Goal: Task Accomplishment & Management: Manage account settings

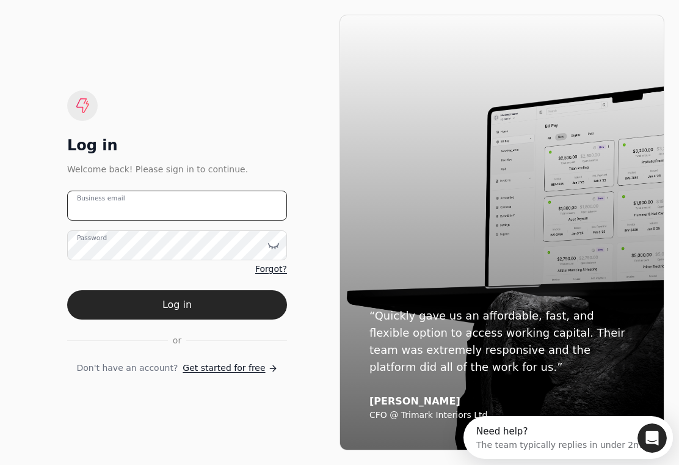
type email "[EMAIL_ADDRESS][DOMAIN_NAME]"
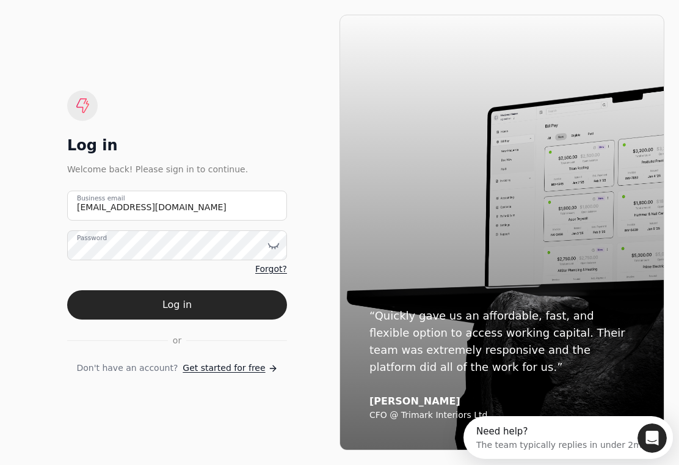
click at [177, 315] on button "Log in" at bounding box center [177, 304] width 220 height 29
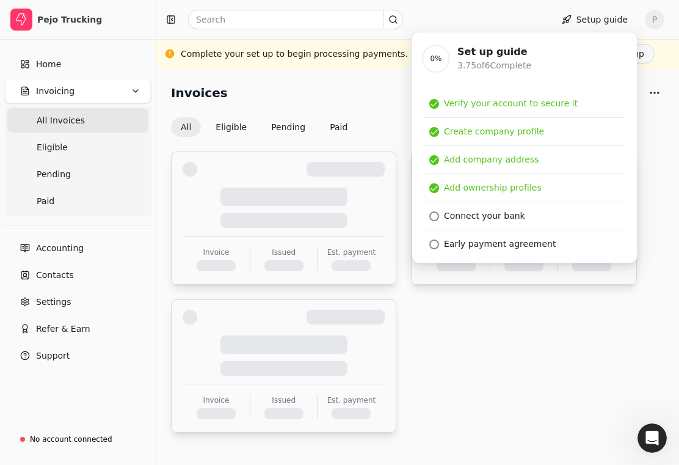
click at [278, 253] on div "Issued" at bounding box center [284, 252] width 24 height 11
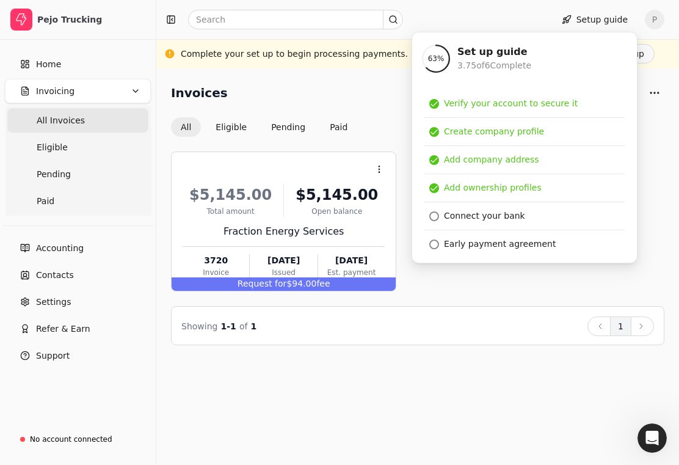
click at [38, 304] on span "Settings" at bounding box center [53, 302] width 35 height 13
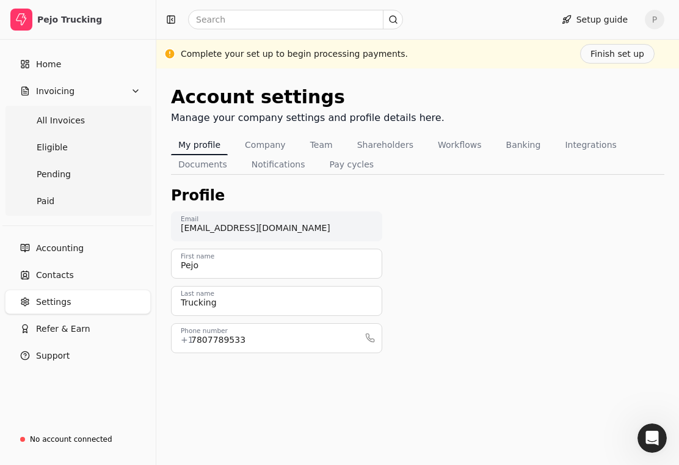
click at [518, 142] on button "Banking" at bounding box center [523, 145] width 49 height 20
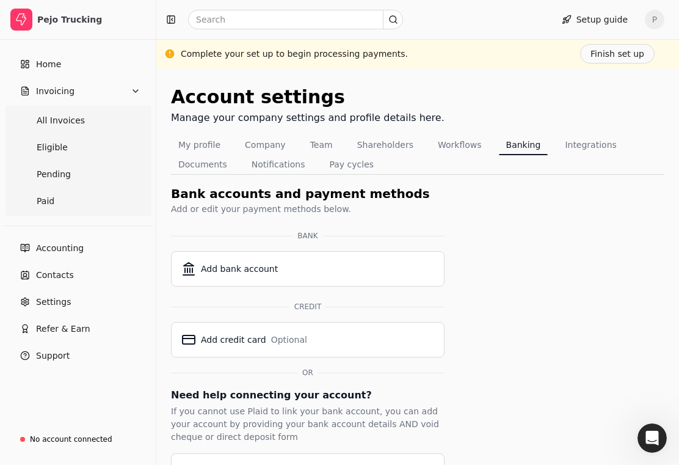
click at [60, 249] on span "Accounting" at bounding box center [60, 248] width 48 height 13
click at [48, 304] on span "Settings" at bounding box center [53, 302] width 35 height 13
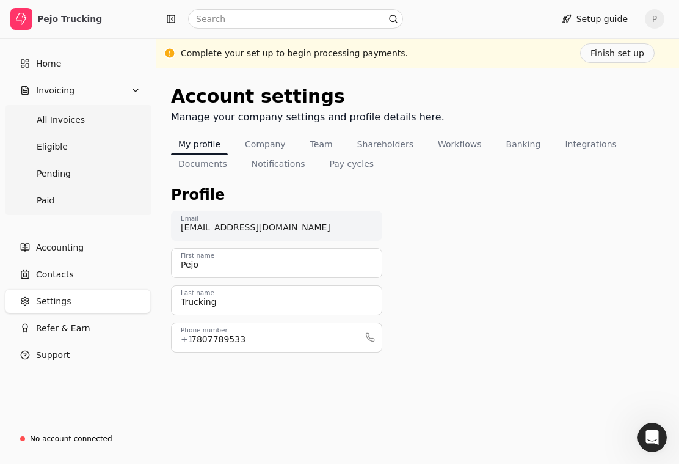
click at [261, 151] on button "Company" at bounding box center [266, 145] width 56 height 20
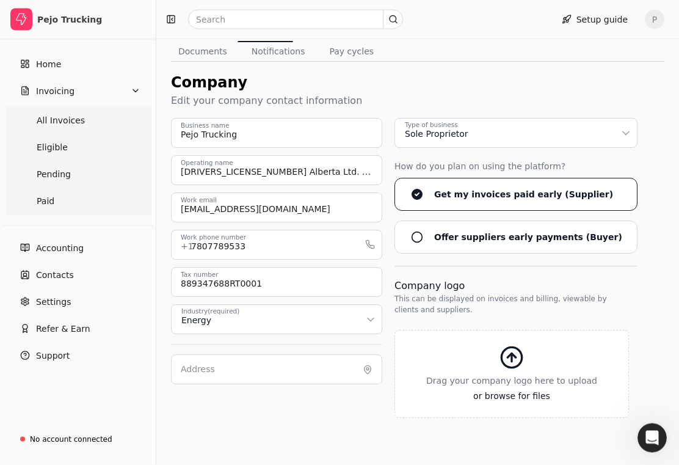
scroll to position [119, 0]
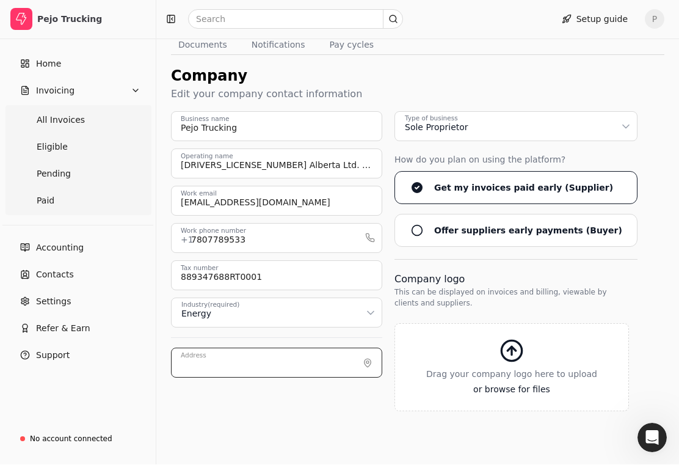
click at [276, 360] on input "Address" at bounding box center [276, 363] width 211 height 30
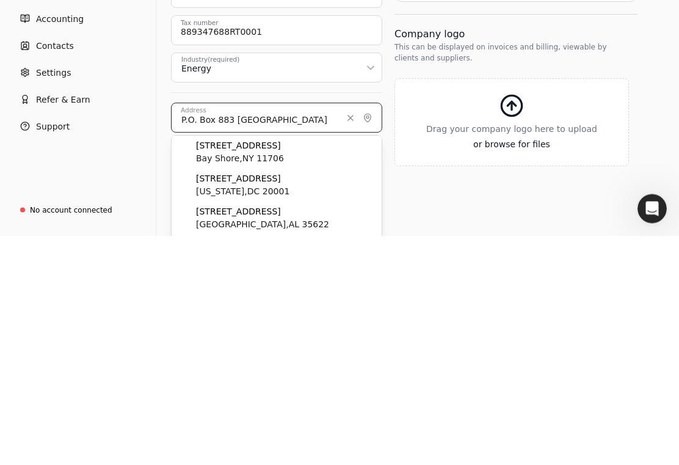
click at [301, 332] on input "P.O. Box 883 [GEOGRAPHIC_DATA]" at bounding box center [276, 347] width 211 height 30
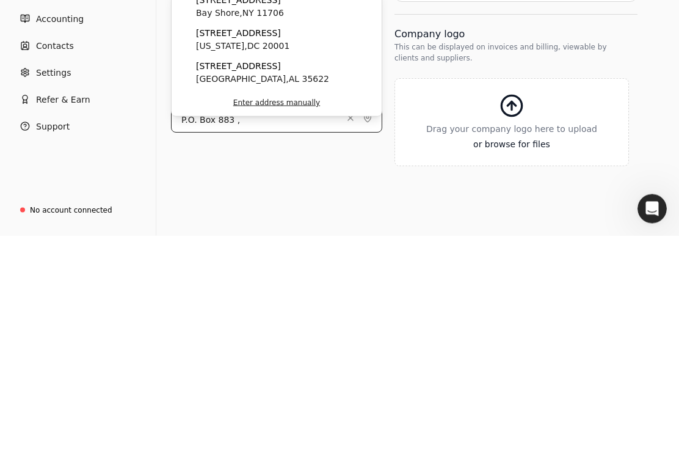
scroll to position [119, 0]
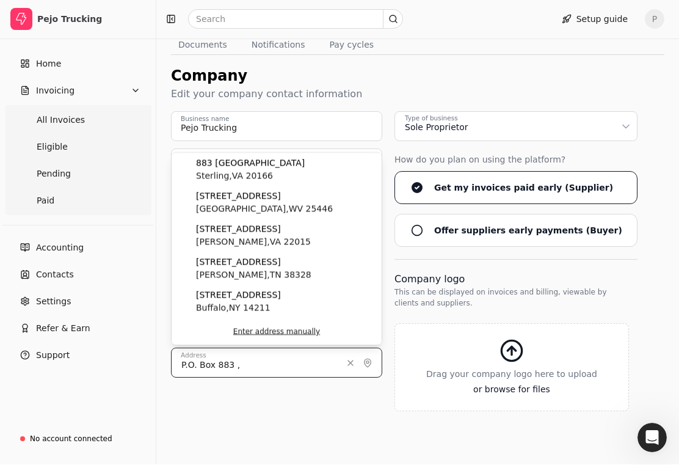
click at [277, 361] on input "P.O. Box 883 ," at bounding box center [276, 363] width 211 height 30
click at [269, 375] on input "P.O. Box 883" at bounding box center [276, 363] width 211 height 30
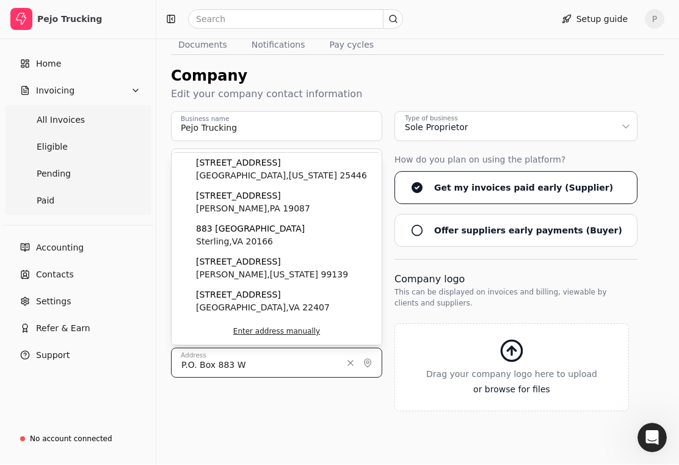
click at [263, 362] on input "P.O. Box 883 W" at bounding box center [276, 363] width 211 height 30
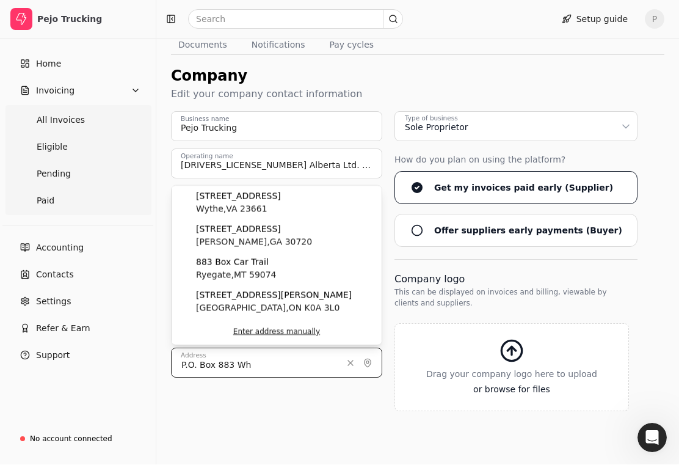
click at [260, 365] on input "P.O. Box 883 Wh" at bounding box center [276, 363] width 211 height 30
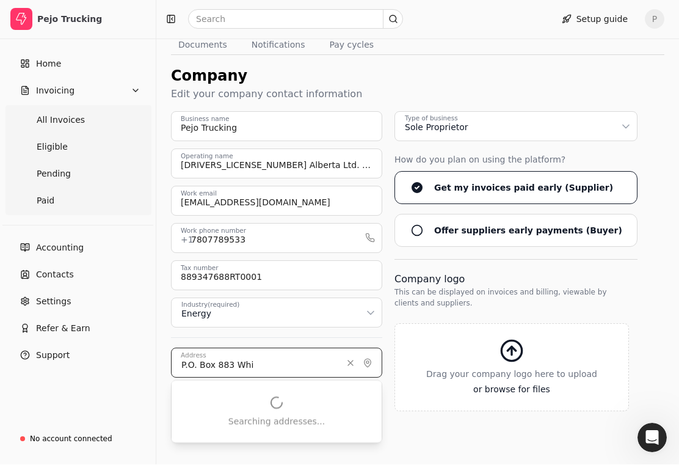
click at [257, 363] on input "P.O. Box 883 Whi" at bounding box center [276, 363] width 211 height 30
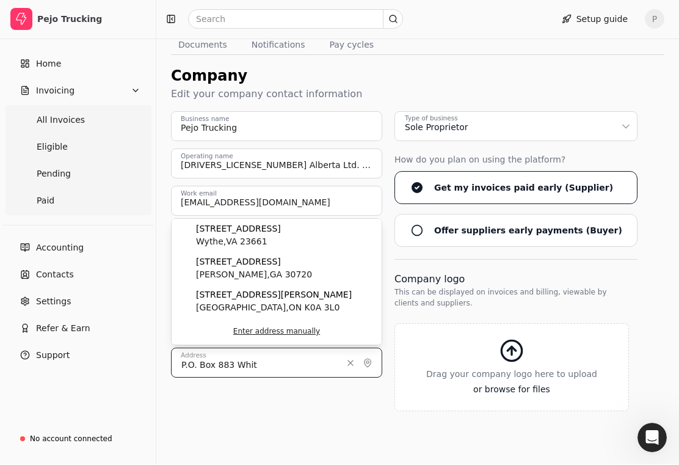
click at [286, 362] on input "P.O. Box 883 Whit" at bounding box center [276, 363] width 211 height 30
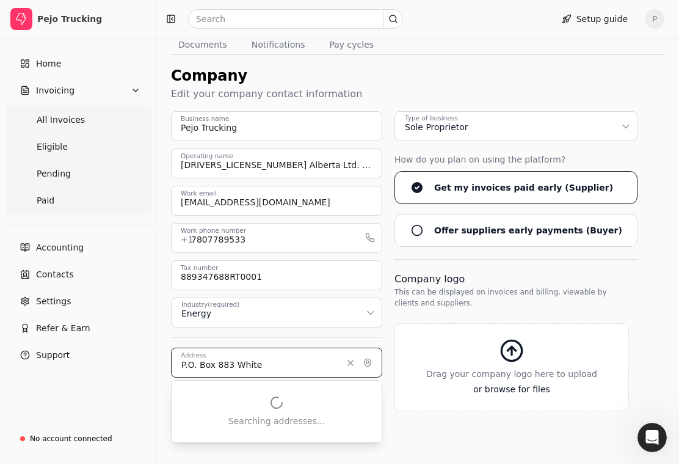
click at [296, 357] on input "P.O. Box 883 White" at bounding box center [276, 363] width 211 height 30
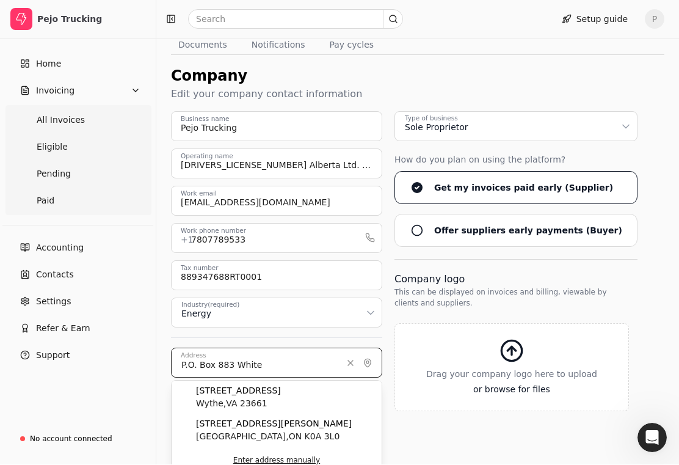
scroll to position [135, 0]
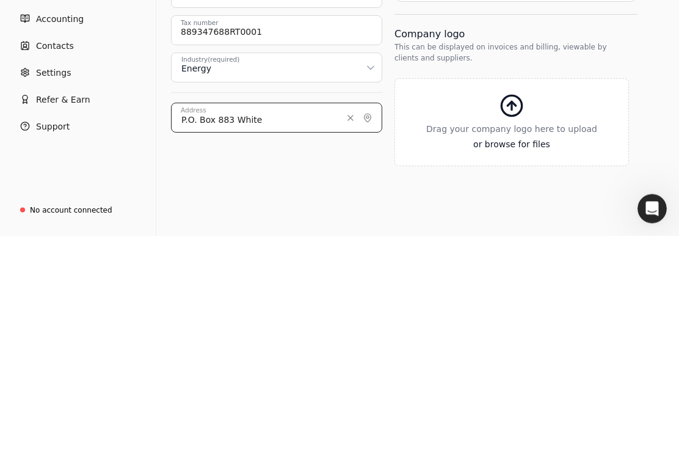
click at [269, 332] on input "P.O. Box 883 White" at bounding box center [276, 347] width 211 height 30
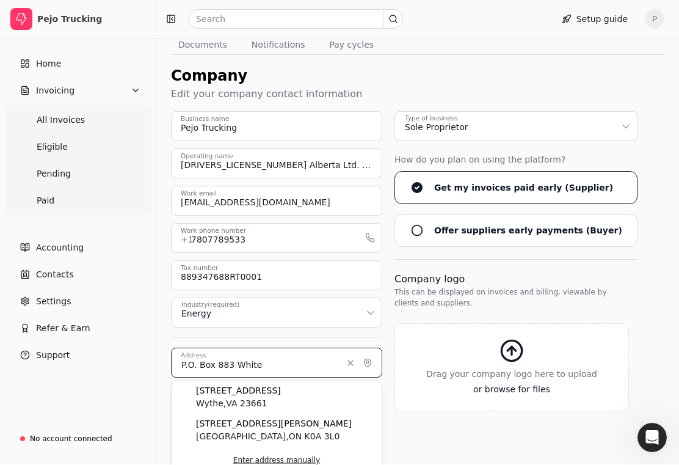
scroll to position [119, 0]
click at [289, 361] on input "P.O. Box 883 White" at bounding box center [276, 363] width 211 height 30
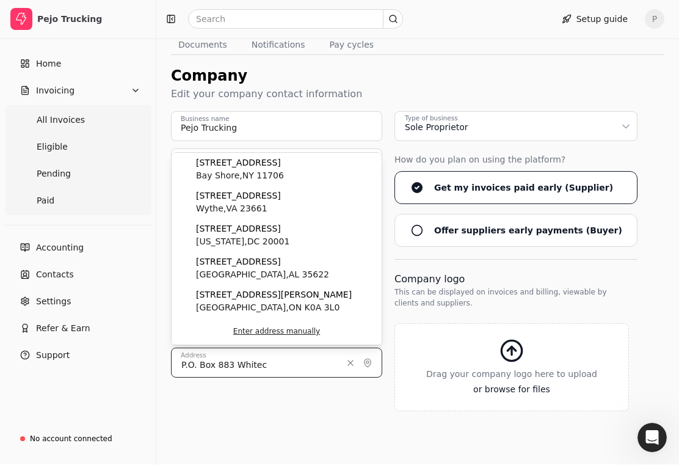
click at [286, 360] on input "P.O. Box 883 Whitec" at bounding box center [276, 363] width 211 height 30
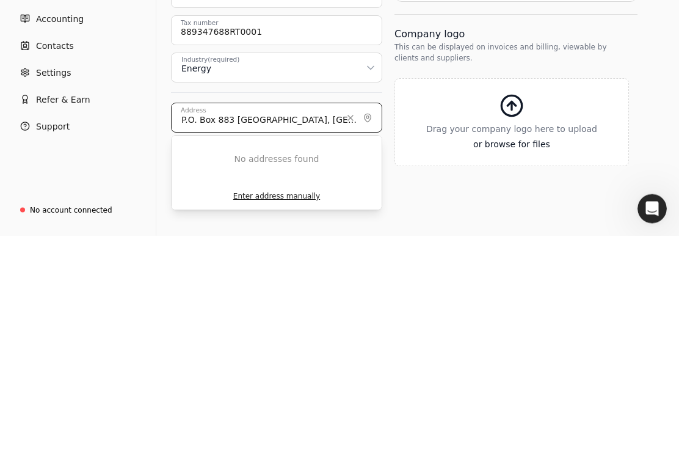
type input "P.O. Box 883 [GEOGRAPHIC_DATA], [GEOGRAPHIC_DATA]"
click at [289, 412] on button "Enter address manually" at bounding box center [277, 425] width 210 height 27
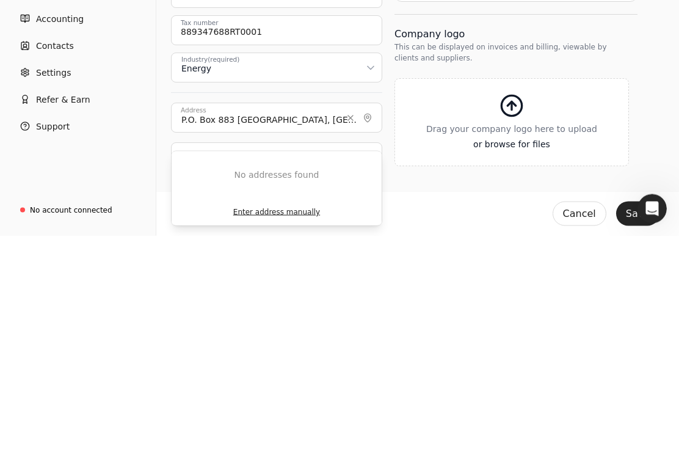
scroll to position [120, 0]
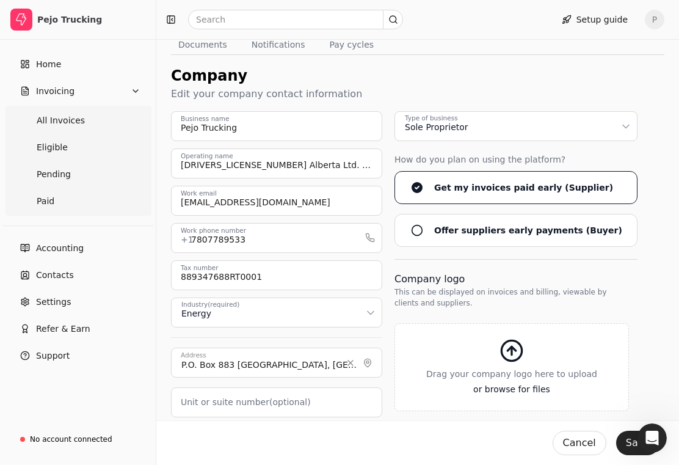
click at [235, 403] on label "Unit or suite number (optional)" at bounding box center [246, 402] width 130 height 13
click at [235, 403] on number "Unit or suite number (optional)" at bounding box center [276, 402] width 211 height 30
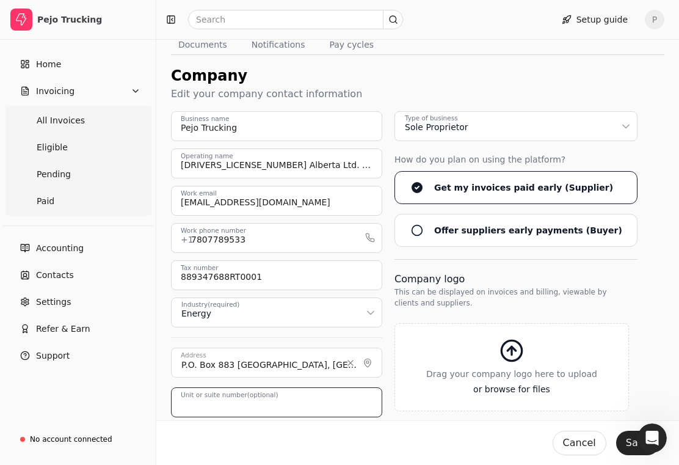
scroll to position [175, 0]
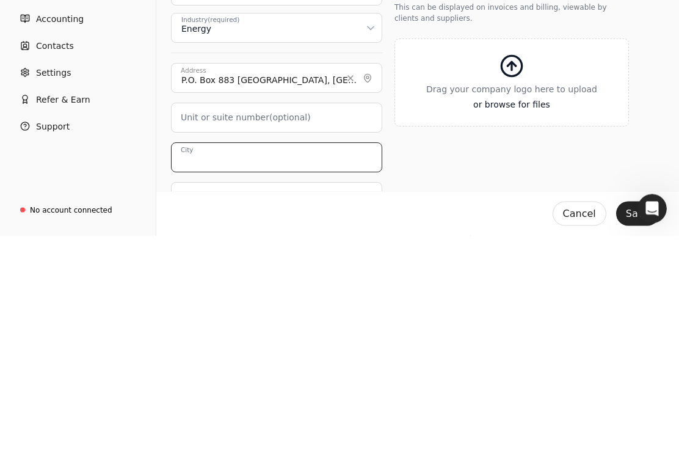
click at [221, 372] on input "City" at bounding box center [276, 387] width 211 height 30
type input "Whitecourt"
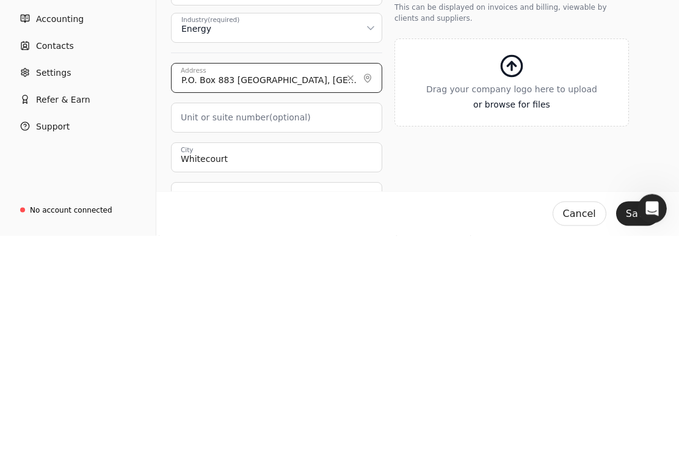
click at [324, 293] on input "P.O. Box 883 [GEOGRAPHIC_DATA], [GEOGRAPHIC_DATA]" at bounding box center [276, 308] width 211 height 30
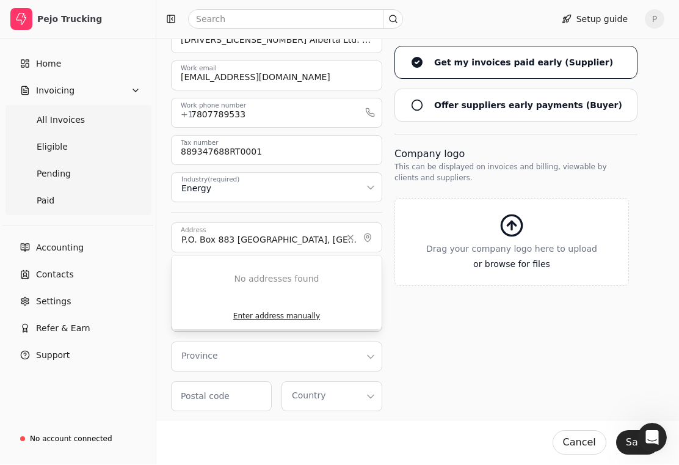
click at [352, 237] on button "Clear" at bounding box center [350, 238] width 15 height 15
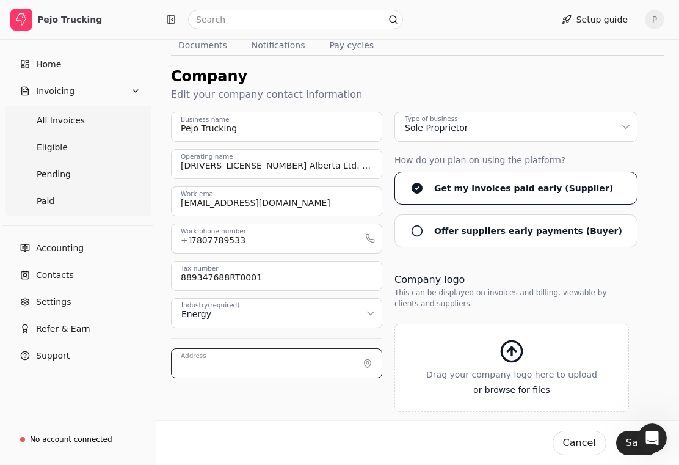
click at [298, 364] on input "Address" at bounding box center [276, 363] width 211 height 30
click at [230, 360] on input "Address" at bounding box center [276, 363] width 211 height 30
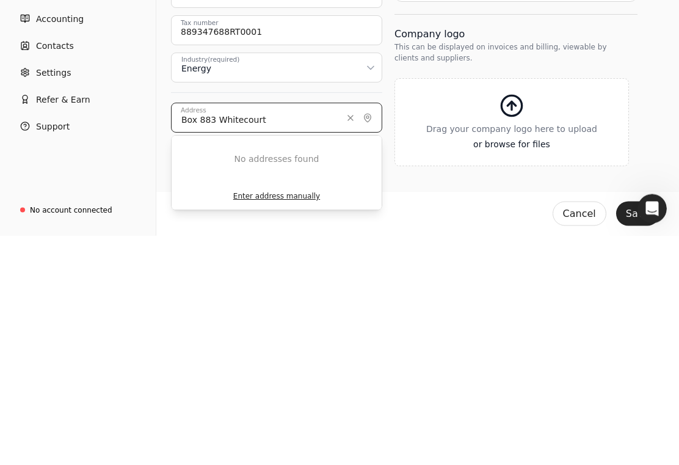
type input "Box 883 Whitecourt"
click at [288, 412] on button "Enter address manually" at bounding box center [277, 425] width 210 height 27
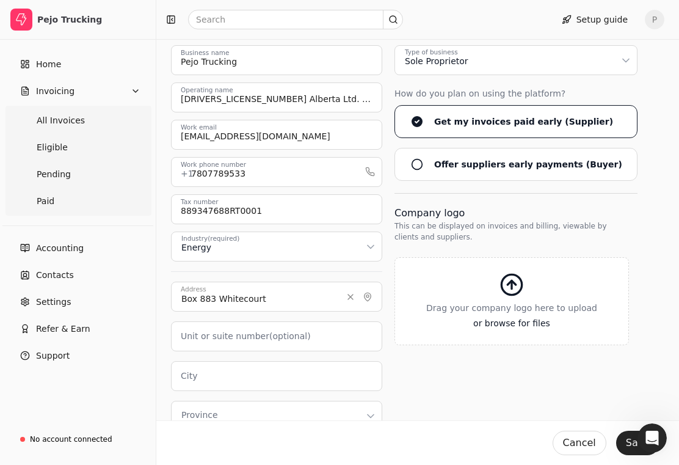
scroll to position [244, 0]
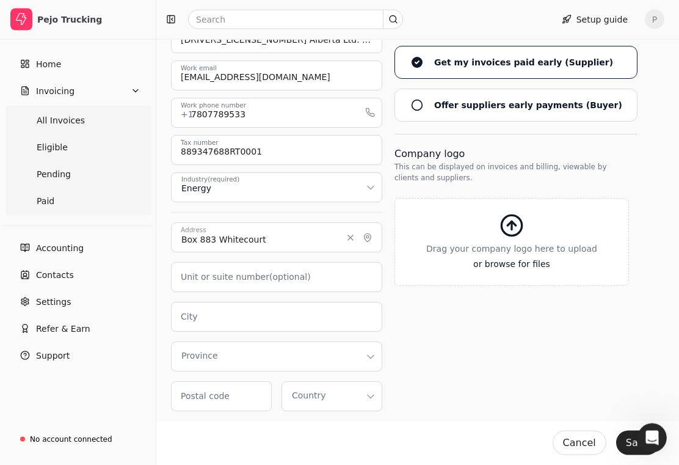
click at [222, 359] on button "Province" at bounding box center [276, 357] width 211 height 30
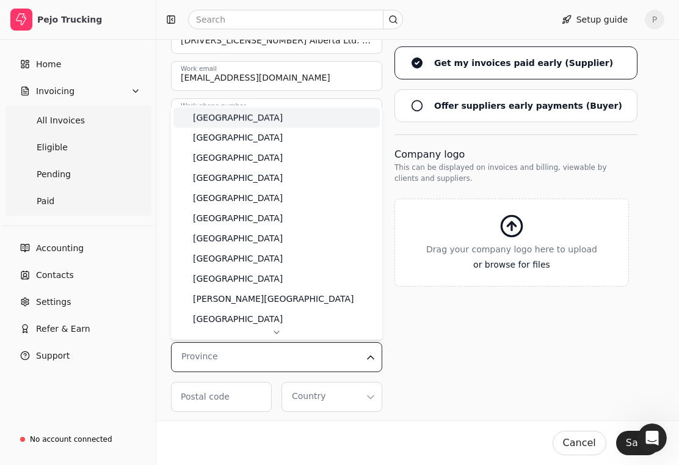
click at [221, 119] on div "[GEOGRAPHIC_DATA]" at bounding box center [238, 117] width 90 height 13
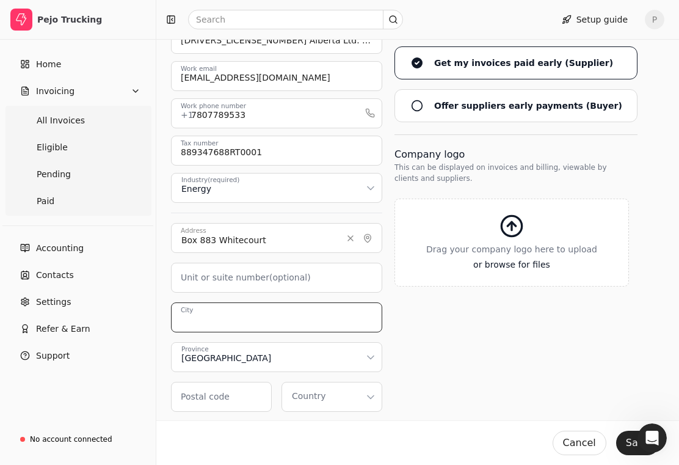
click at [211, 322] on input "City" at bounding box center [276, 317] width 211 height 30
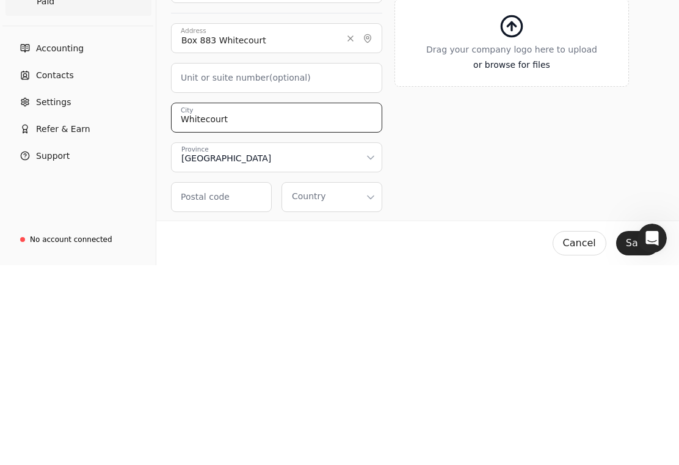
type input "Whitecourt"
click at [218, 390] on label "Postal code" at bounding box center [205, 396] width 49 height 13
click at [218, 382] on code "Postal code" at bounding box center [221, 397] width 101 height 30
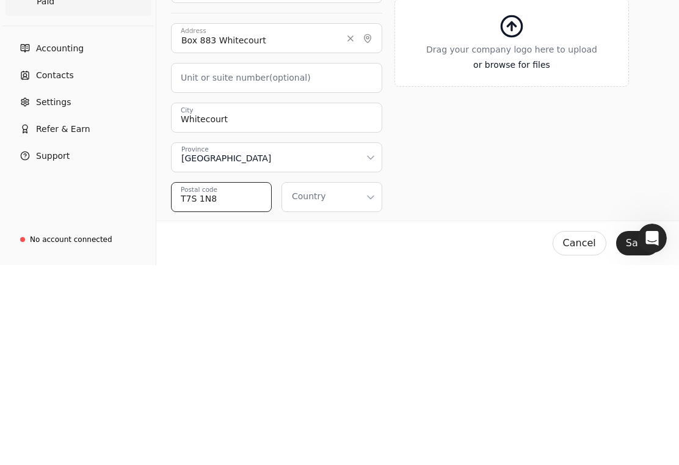
type code "T7S 1N8"
click at [343, 382] on button "Country" at bounding box center [332, 397] width 101 height 30
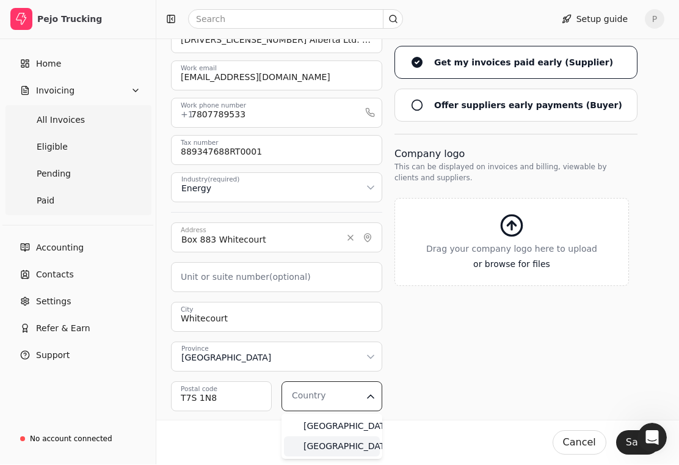
click at [338, 448] on div "[GEOGRAPHIC_DATA]" at bounding box center [332, 447] width 96 height 20
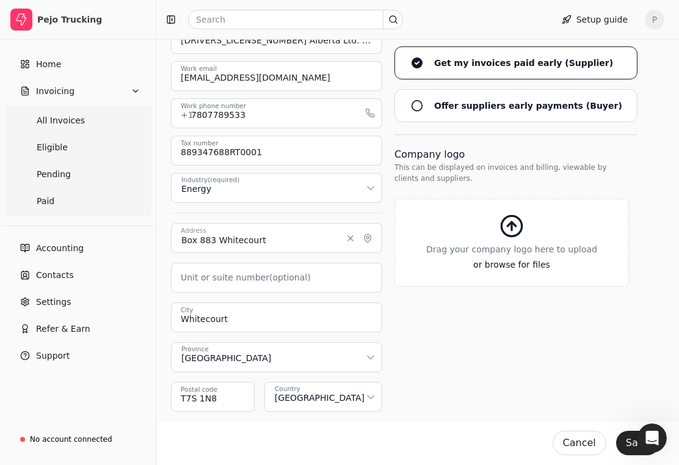
click at [430, 364] on div "Type of business Sole Proprietor How do you plan on using the platform? Get my …" at bounding box center [516, 199] width 243 height 425
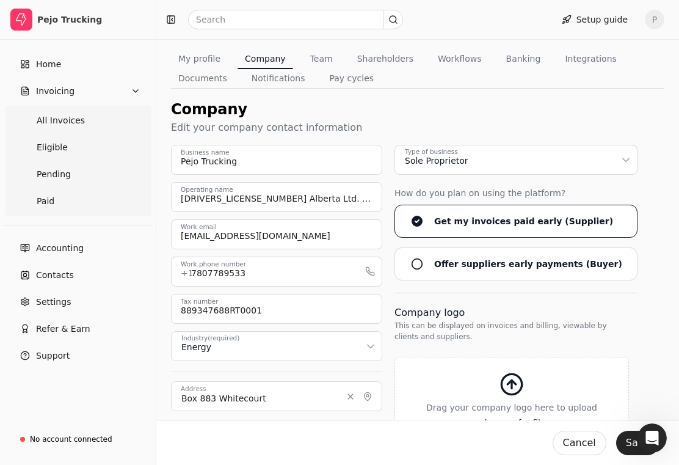
scroll to position [80, 0]
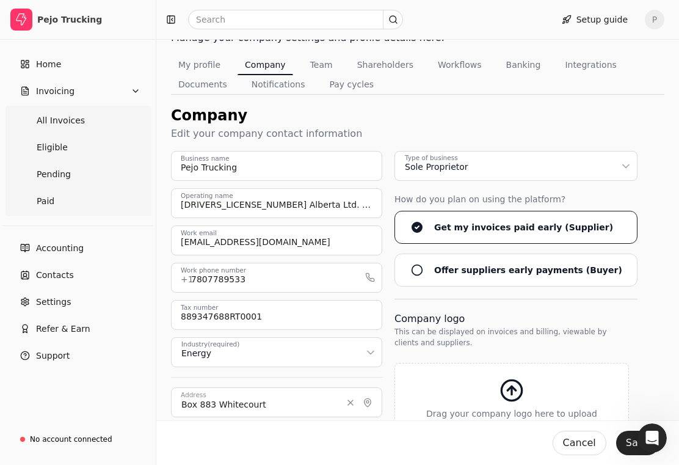
click at [620, 167] on icon "button" at bounding box center [626, 166] width 12 height 12
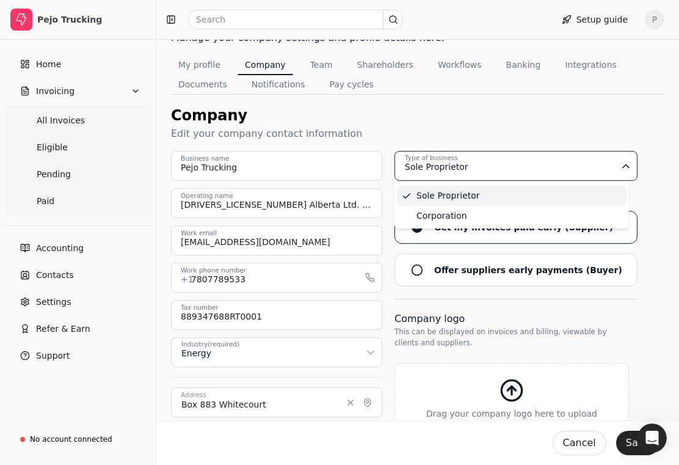
click at [521, 196] on div "Sole Proprietor" at bounding box center [512, 196] width 230 height 20
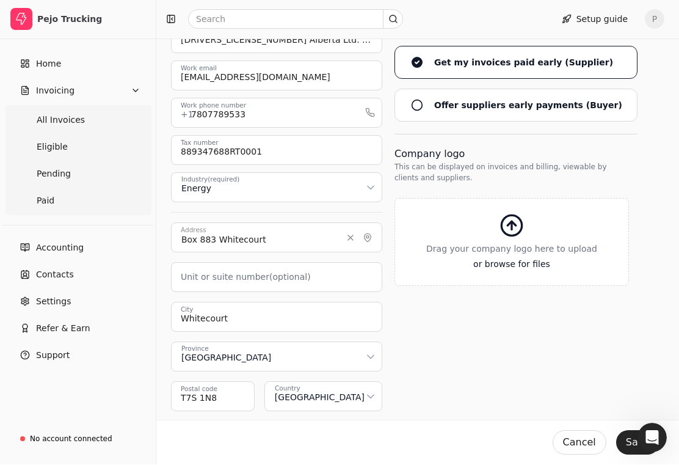
scroll to position [244, 0]
click at [628, 455] on button "Save" at bounding box center [637, 443] width 43 height 24
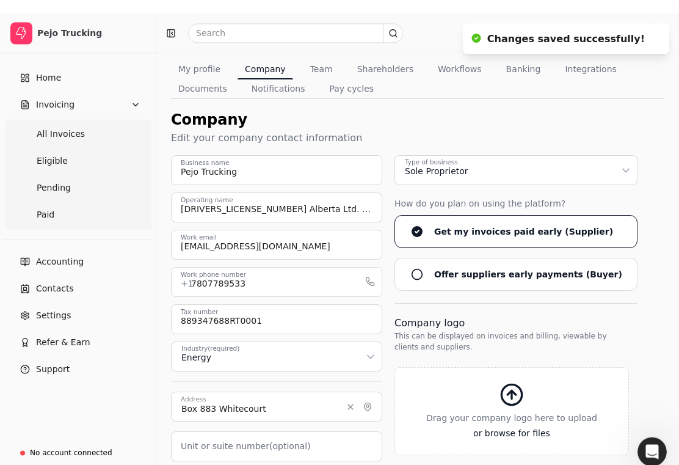
scroll to position [0, 0]
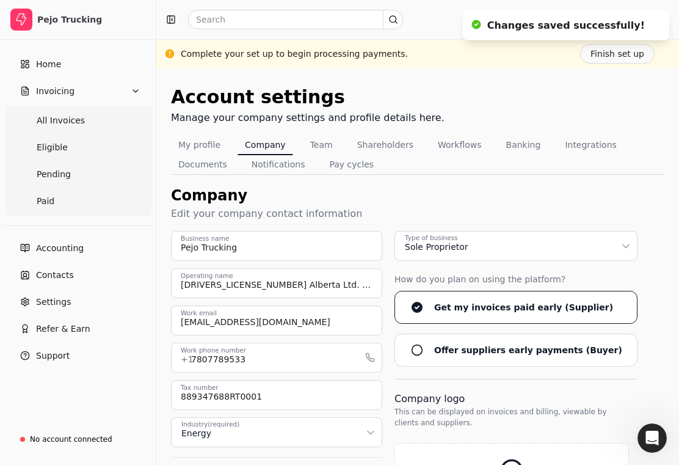
click at [315, 147] on button "Team" at bounding box center [321, 145] width 37 height 20
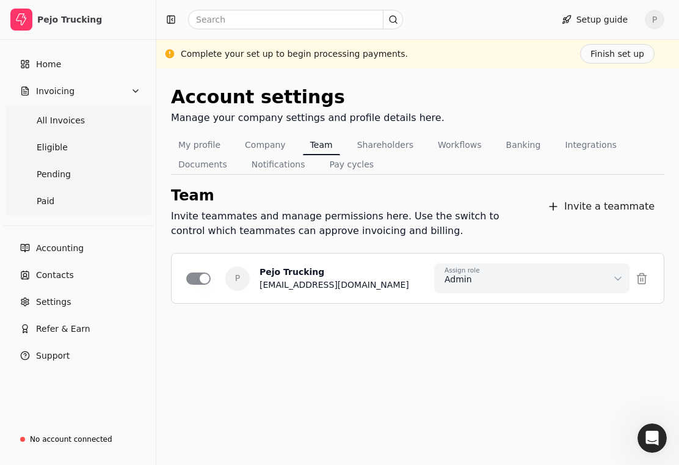
click at [375, 146] on button "Shareholders" at bounding box center [385, 145] width 71 height 20
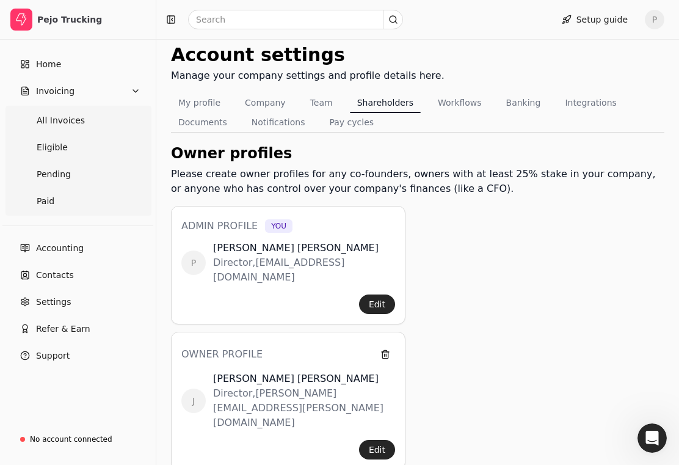
scroll to position [42, 0]
click at [453, 99] on button "Workflows" at bounding box center [460, 103] width 59 height 20
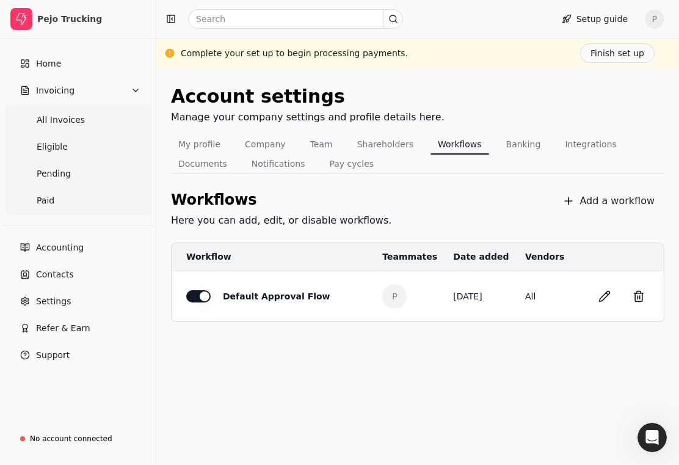
click at [511, 144] on button "Banking" at bounding box center [523, 145] width 49 height 20
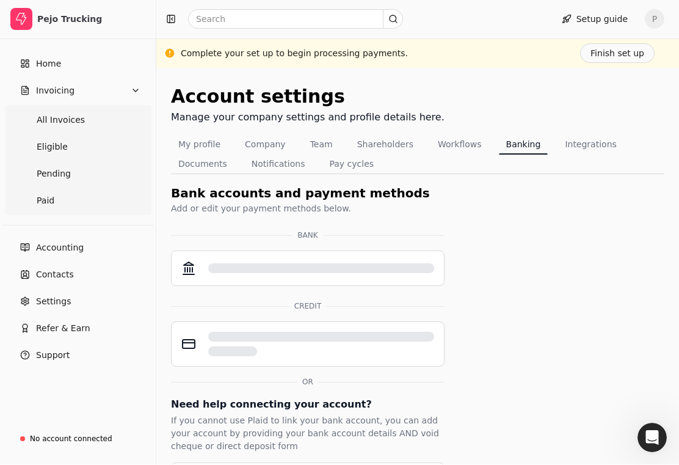
scroll to position [1, 0]
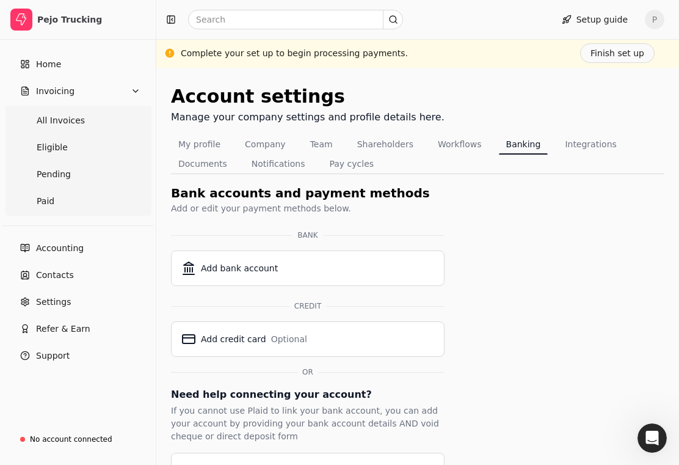
click at [233, 264] on div "Add bank account" at bounding box center [239, 268] width 77 height 13
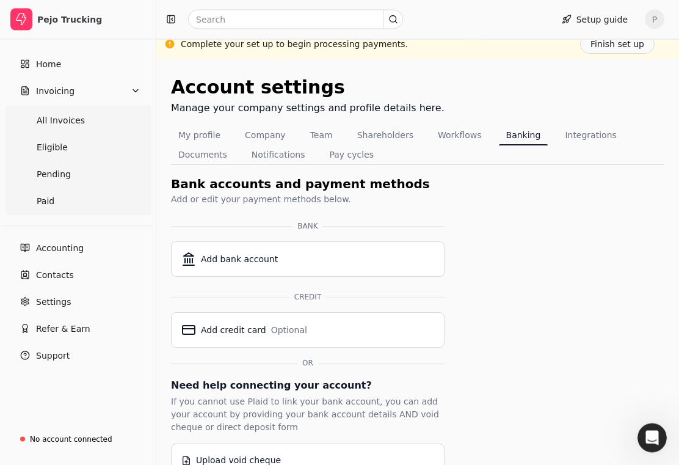
scroll to position [0, 0]
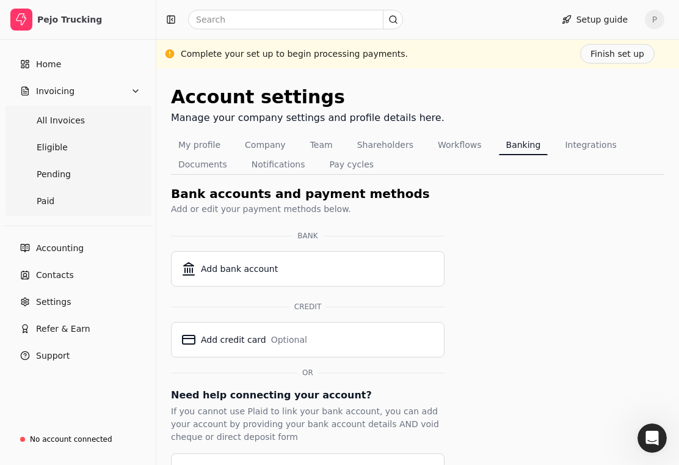
click at [577, 145] on button "Integrations" at bounding box center [591, 145] width 66 height 20
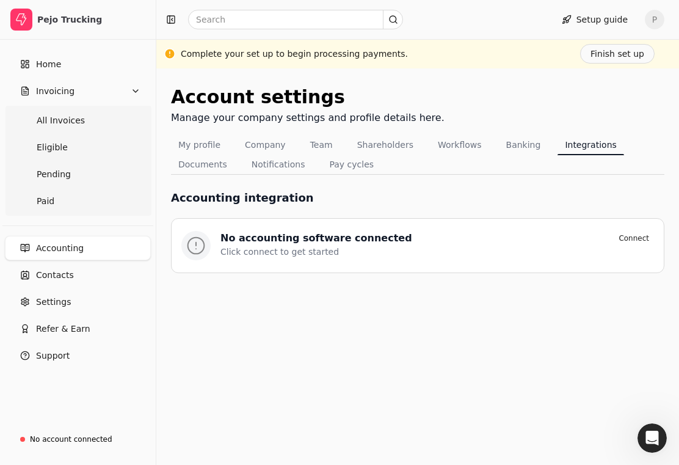
click at [204, 169] on button "Documents" at bounding box center [203, 165] width 64 height 20
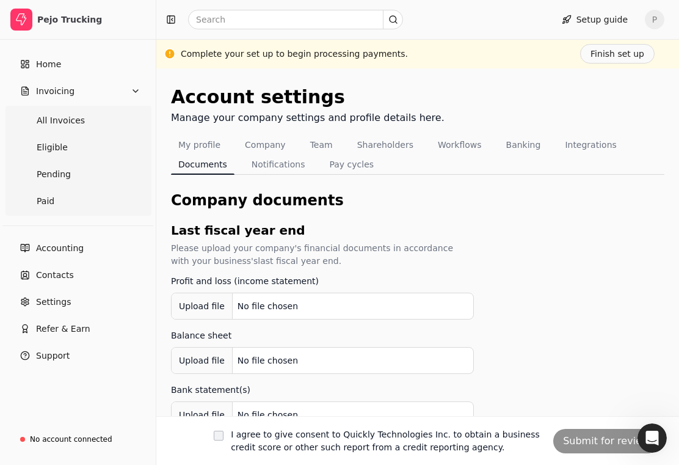
click at [280, 170] on button "Notifications" at bounding box center [278, 165] width 68 height 20
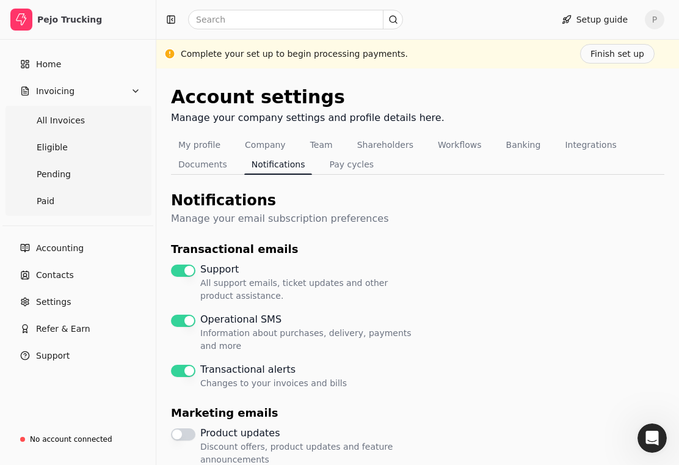
click at [349, 163] on button "Pay cycles" at bounding box center [351, 165] width 59 height 20
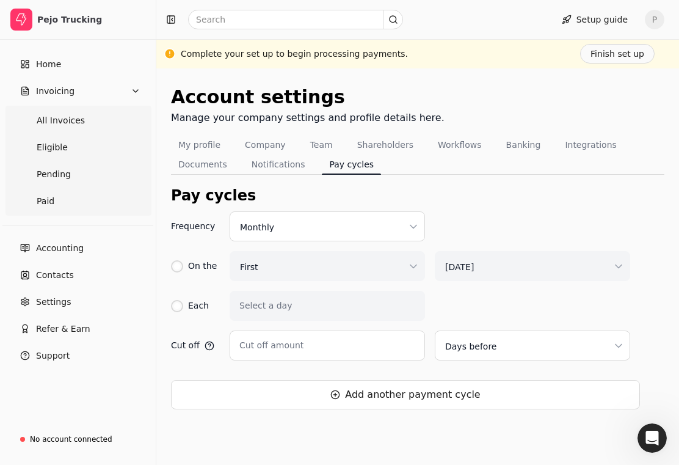
click at [510, 152] on button "Banking" at bounding box center [523, 145] width 49 height 20
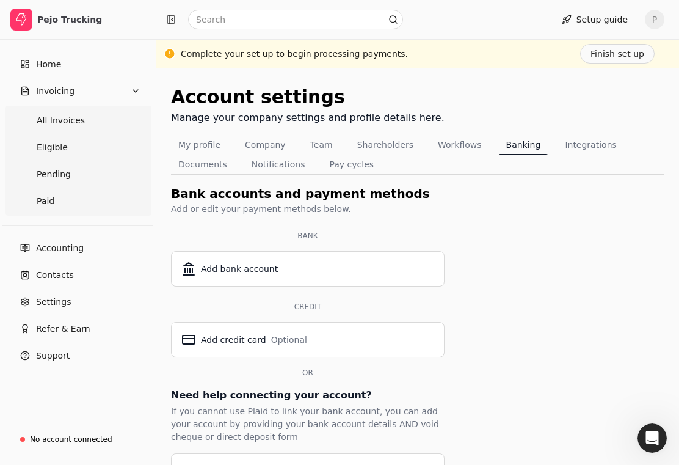
click at [55, 120] on span "All Invoices" at bounding box center [61, 120] width 48 height 13
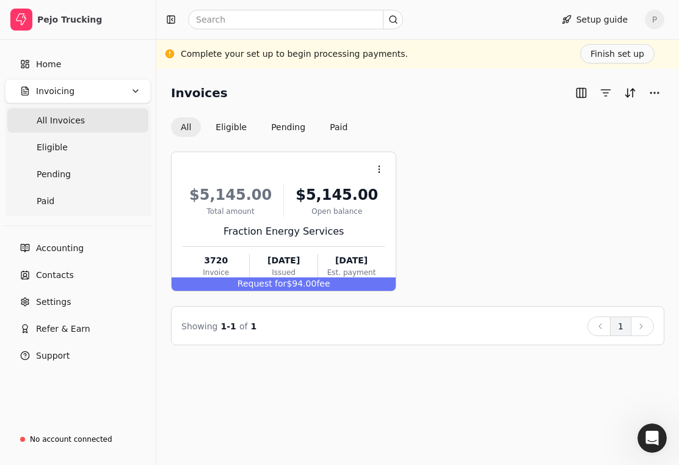
click at [620, 51] on button "Finish set up" at bounding box center [617, 54] width 75 height 20
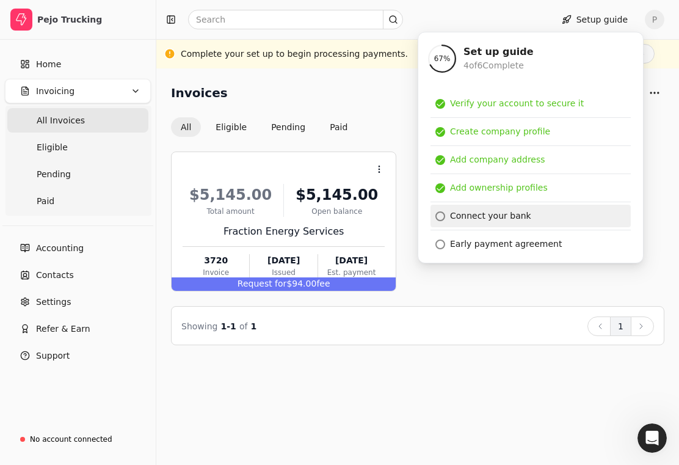
click at [503, 216] on div "Connect your bank" at bounding box center [490, 216] width 81 height 13
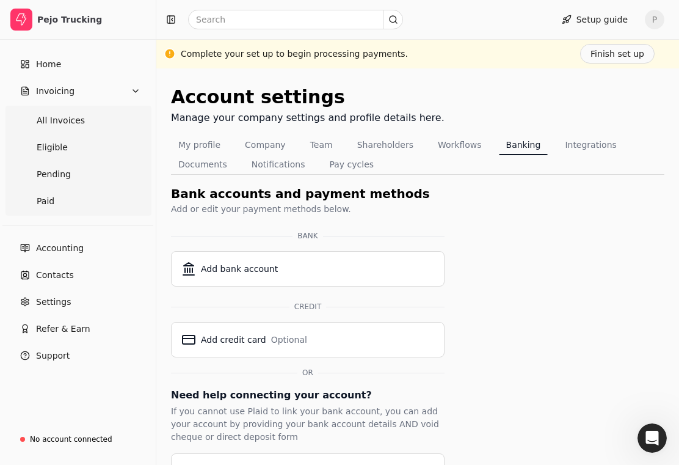
click at [243, 269] on div "Add bank account" at bounding box center [239, 269] width 77 height 13
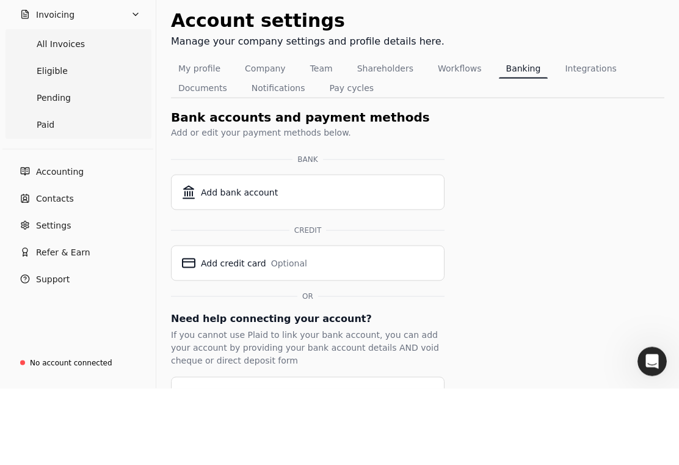
scroll to position [37, 0]
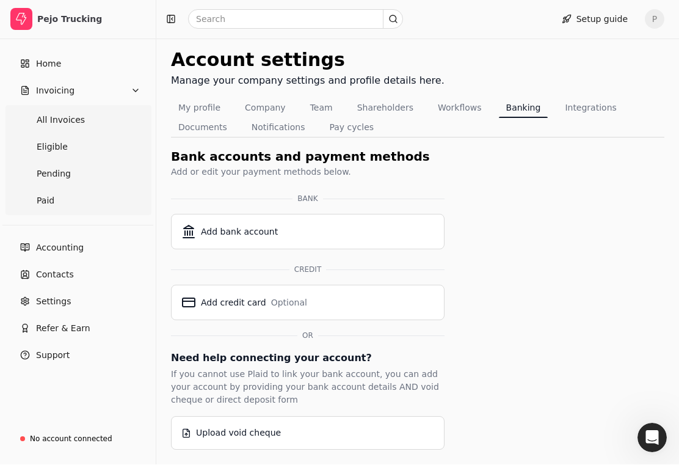
click at [283, 434] on div "Upload void cheque" at bounding box center [307, 433] width 253 height 13
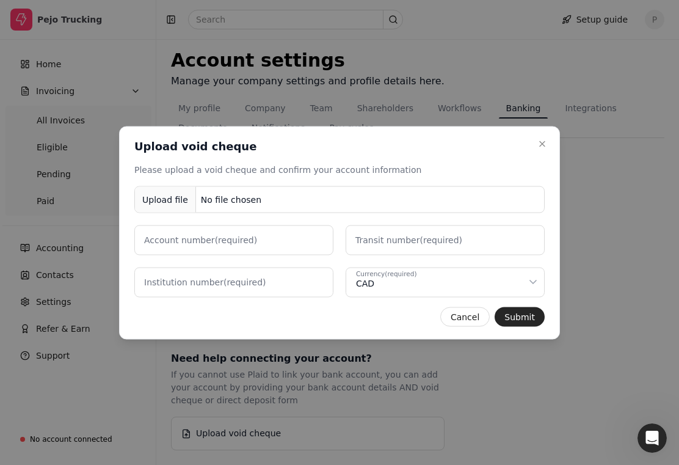
click at [172, 195] on div "Upload file" at bounding box center [165, 199] width 61 height 27
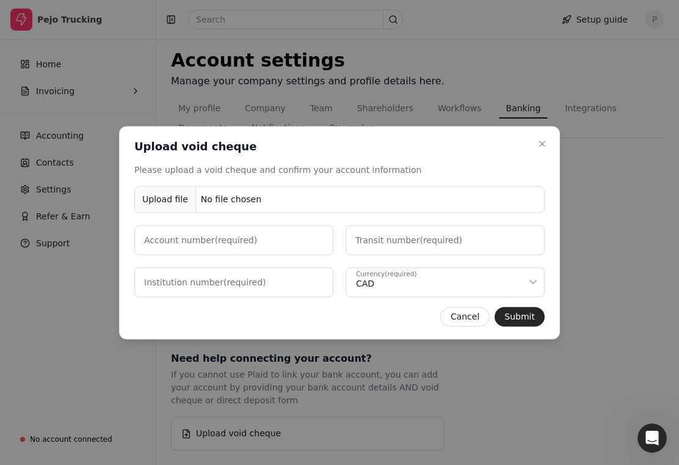
scroll to position [0, 0]
click at [219, 198] on div "No file chosen" at bounding box center [231, 199] width 70 height 23
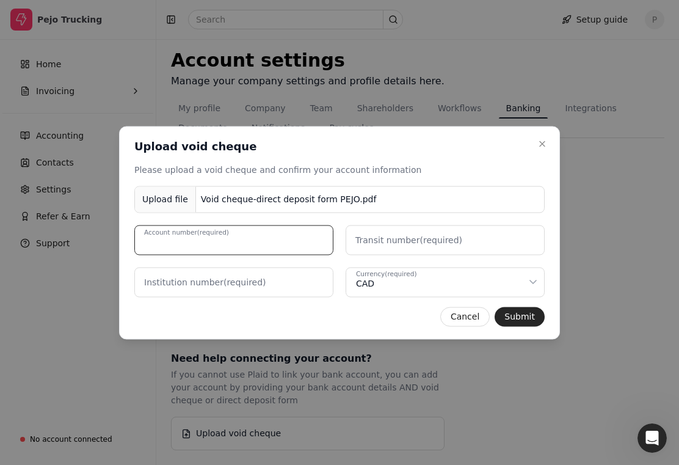
click at [270, 242] on number "Account number (required)" at bounding box center [233, 240] width 199 height 30
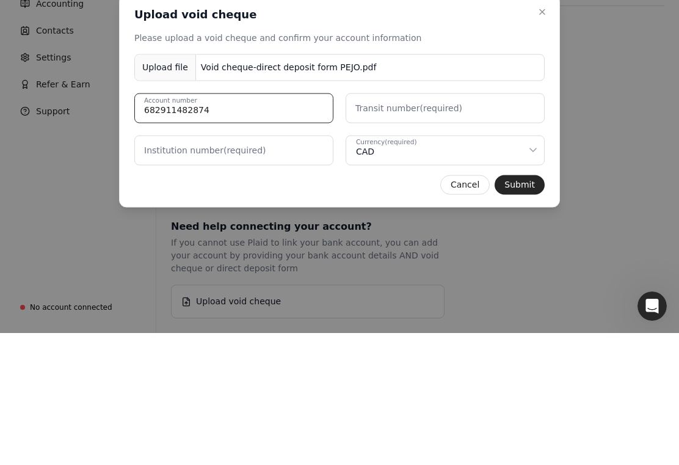
type number "682911482874"
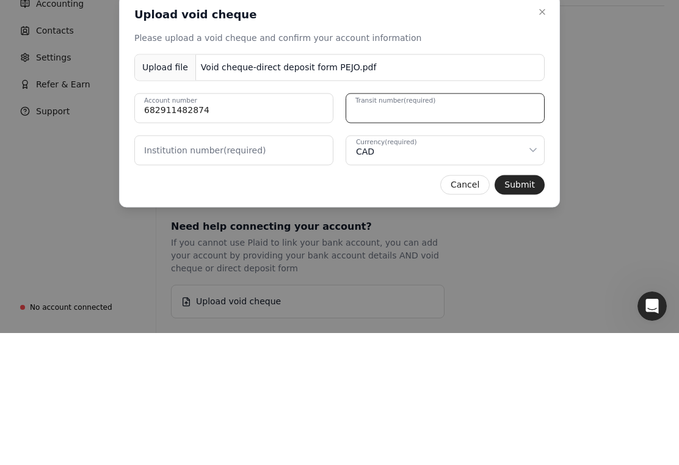
click at [372, 225] on number "Transit number (required)" at bounding box center [445, 240] width 199 height 30
type number "12429"
click at [174, 276] on label "Institution number (required)" at bounding box center [205, 282] width 122 height 13
click at [174, 267] on number "Institution number (required)" at bounding box center [233, 282] width 199 height 30
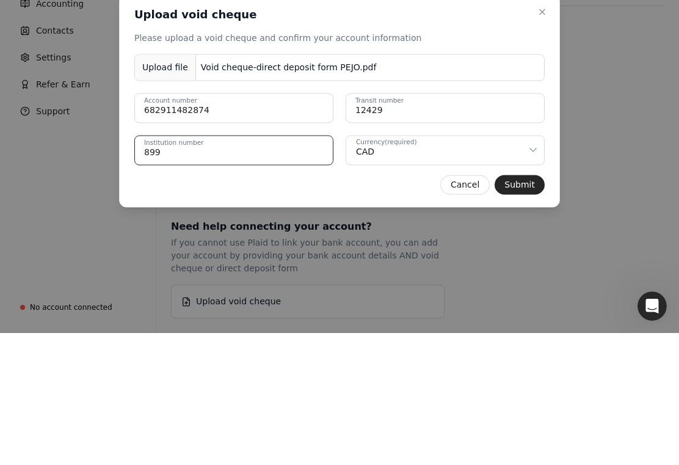
type number "899"
click at [525, 307] on button "Submit" at bounding box center [520, 317] width 50 height 20
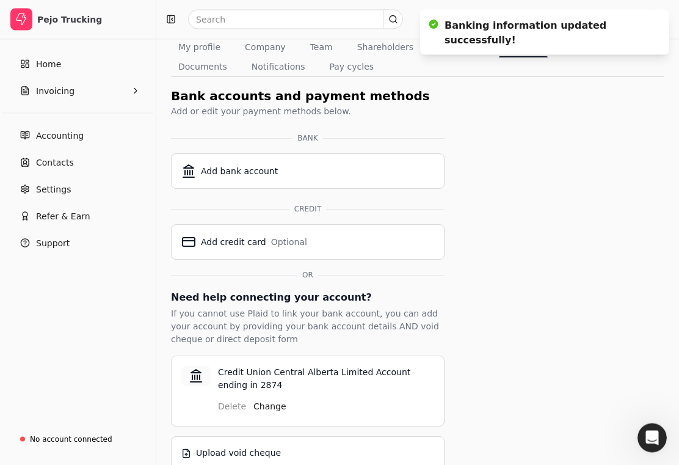
scroll to position [97, 0]
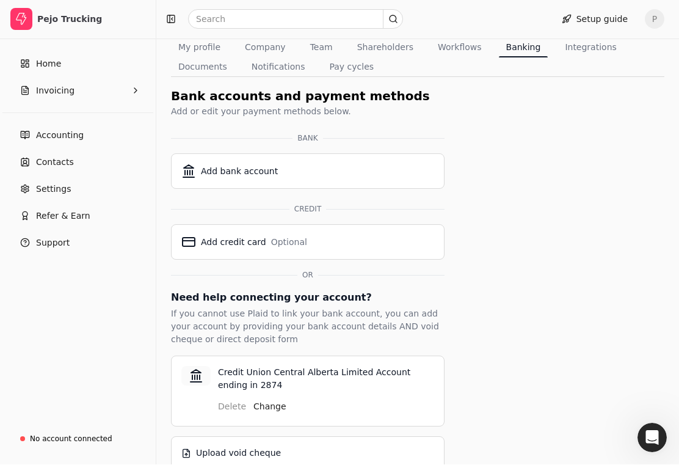
click at [200, 456] on div "Upload void cheque" at bounding box center [238, 453] width 85 height 13
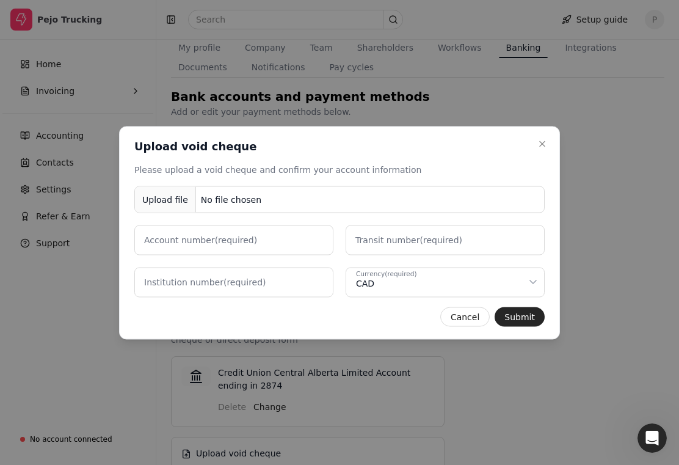
click at [259, 204] on div "No file chosen" at bounding box center [231, 199] width 70 height 23
click at [235, 246] on label "Account number (required)" at bounding box center [200, 239] width 113 height 13
click at [235, 250] on number "Account number (required)" at bounding box center [233, 240] width 199 height 30
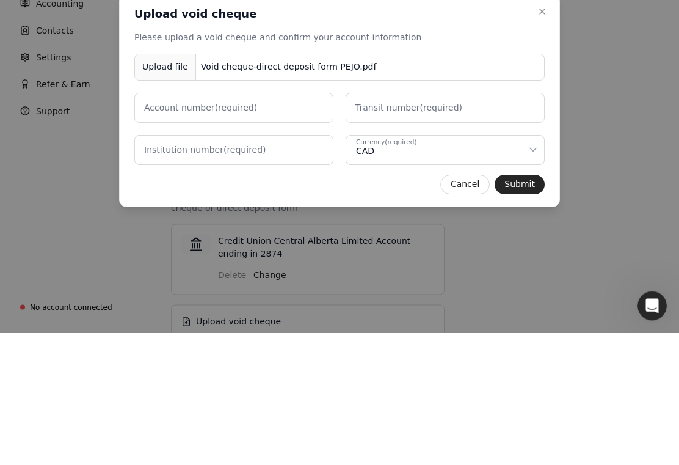
click at [473, 307] on button "Cancel" at bounding box center [465, 317] width 49 height 20
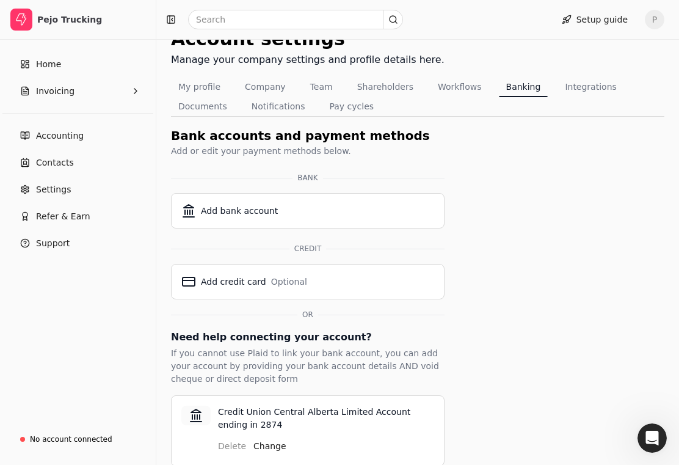
scroll to position [0, 0]
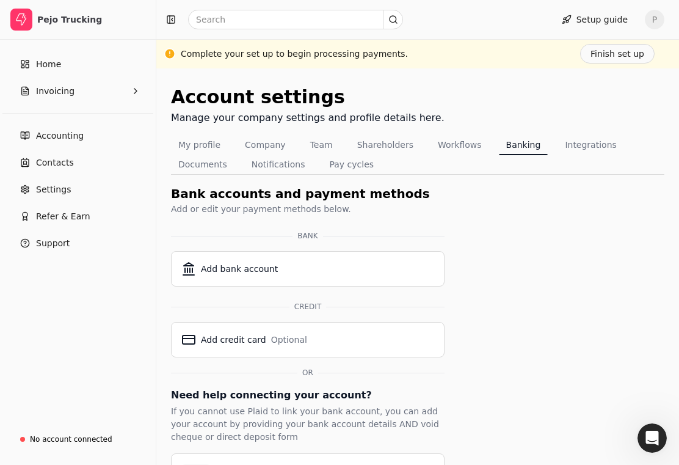
click at [632, 54] on button "Finish set up" at bounding box center [617, 54] width 75 height 20
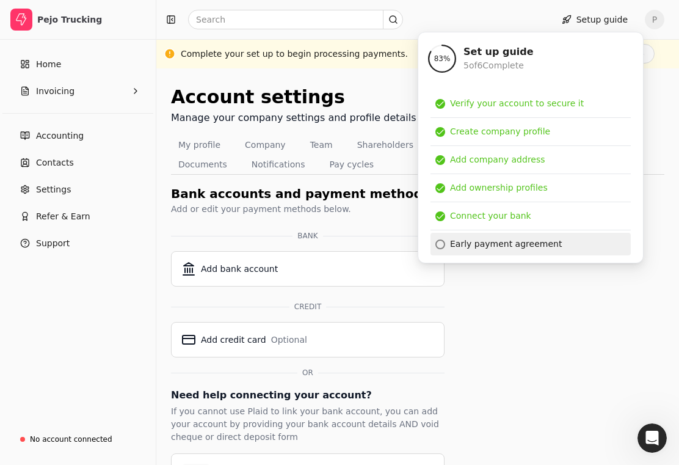
click at [505, 248] on div "Early payment agreement" at bounding box center [506, 244] width 112 height 13
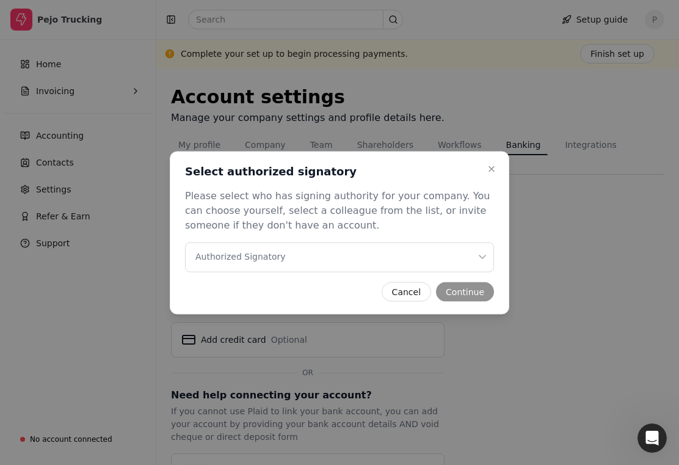
click at [467, 257] on Signatory "Authorized Signatory" at bounding box center [339, 257] width 309 height 30
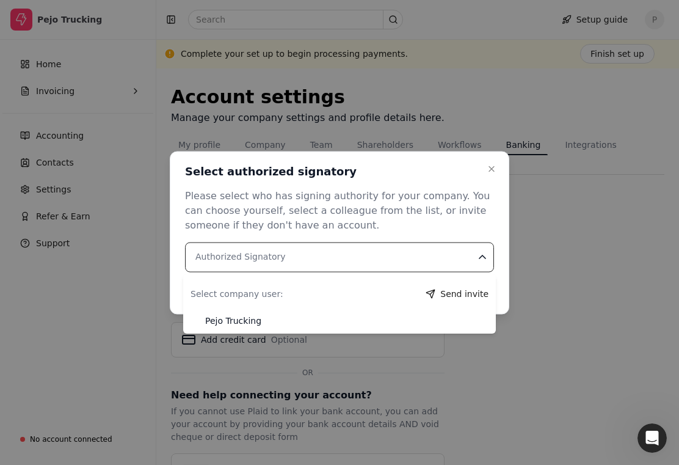
click at [260, 327] on div "Pejo Trucking" at bounding box center [233, 321] width 56 height 13
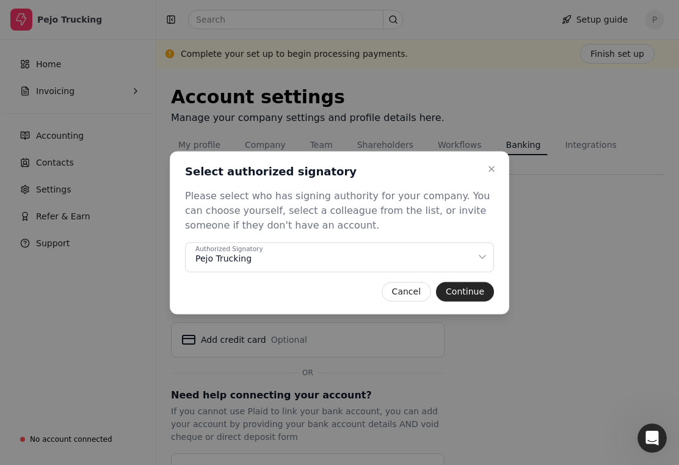
click at [478, 283] on button "Continue" at bounding box center [465, 292] width 58 height 20
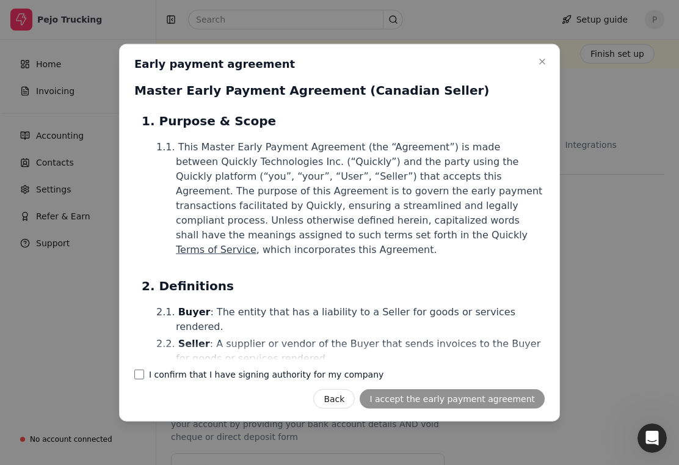
click at [141, 379] on company "I confirm that I have signing authority for my company" at bounding box center [139, 375] width 10 height 10
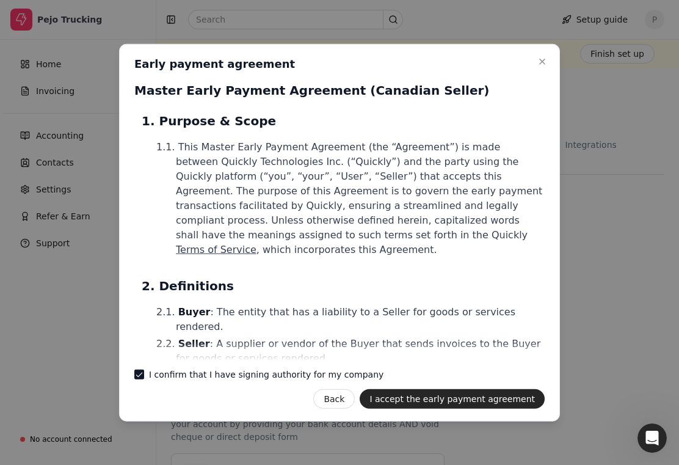
click at [450, 400] on button "I accept the early payment agreement" at bounding box center [452, 399] width 185 height 20
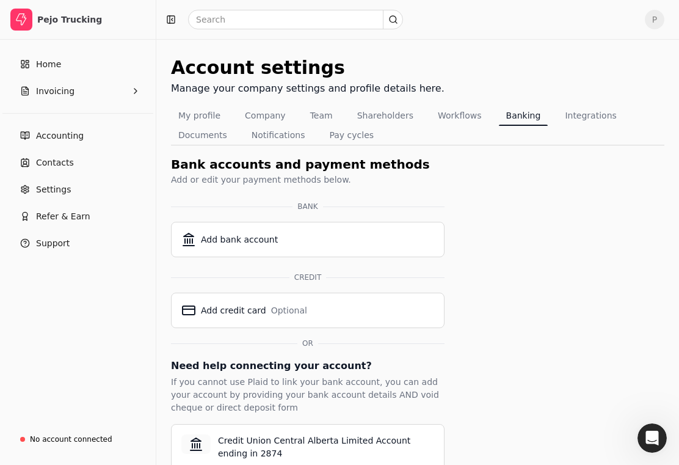
click at [45, 26] on div "Pejo Trucking" at bounding box center [91, 20] width 108 height 22
click at [38, 62] on span "Home" at bounding box center [48, 64] width 25 height 13
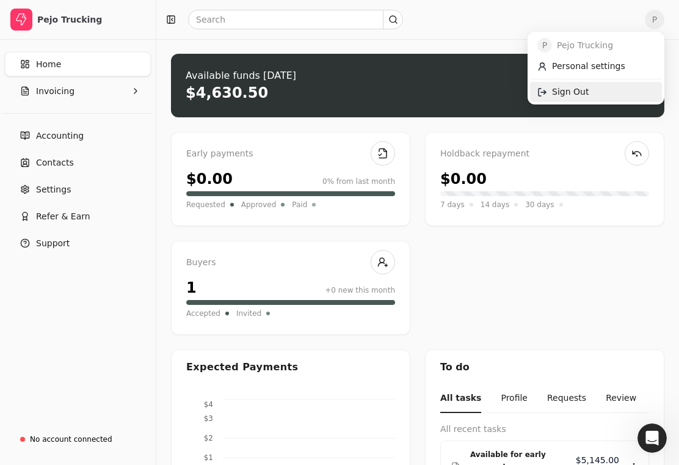
click at [587, 91] on link "Sign Out" at bounding box center [596, 92] width 132 height 20
